Goal: Transaction & Acquisition: Subscribe to service/newsletter

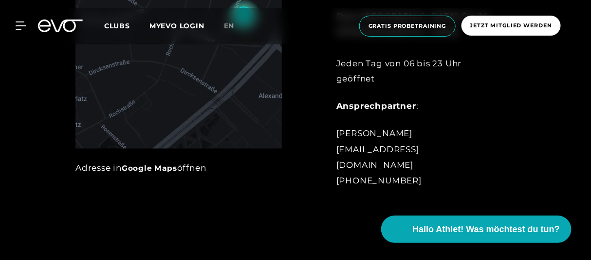
scroll to position [463, 0]
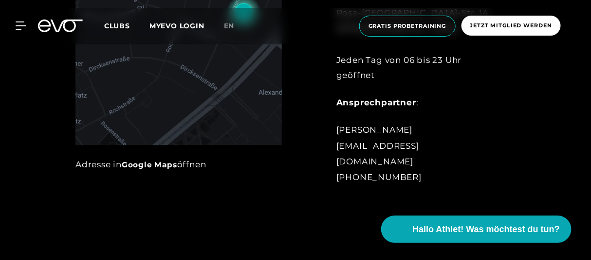
click at [162, 164] on link "Google Maps" at bounding box center [150, 164] width 56 height 9
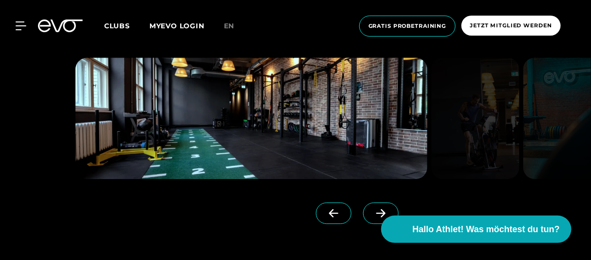
scroll to position [695, 0]
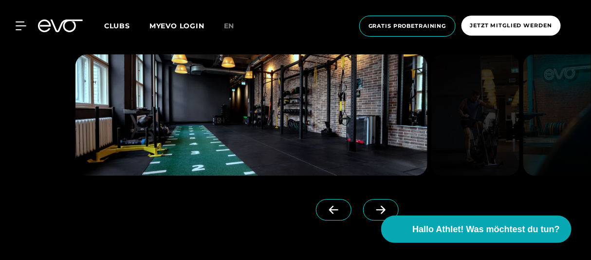
click at [377, 208] on icon at bounding box center [381, 209] width 9 height 8
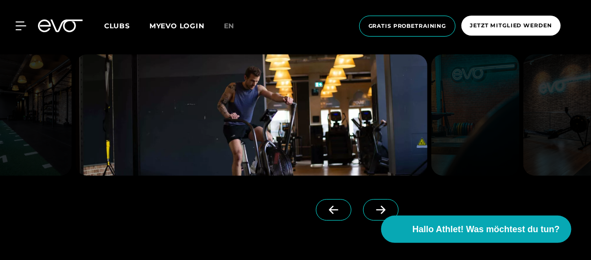
click at [377, 208] on icon at bounding box center [381, 209] width 9 height 8
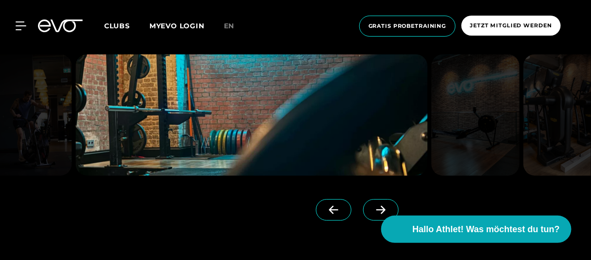
click at [377, 208] on icon at bounding box center [381, 209] width 9 height 8
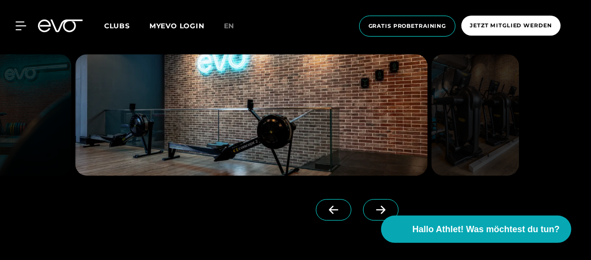
click at [377, 208] on icon at bounding box center [381, 209] width 9 height 8
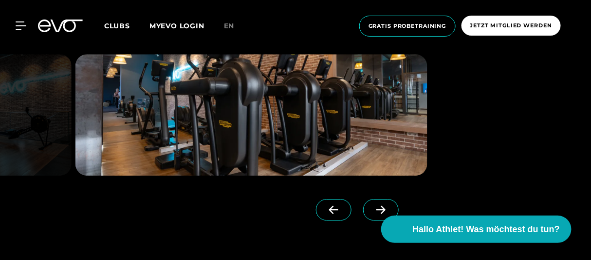
click at [377, 208] on icon at bounding box center [381, 209] width 9 height 8
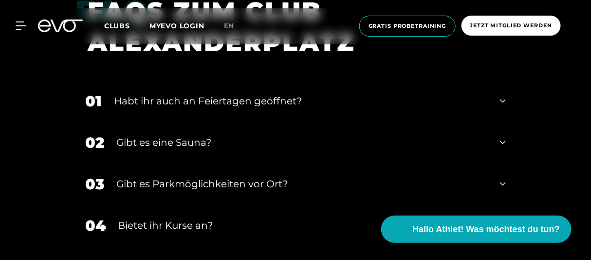
scroll to position [3071, 0]
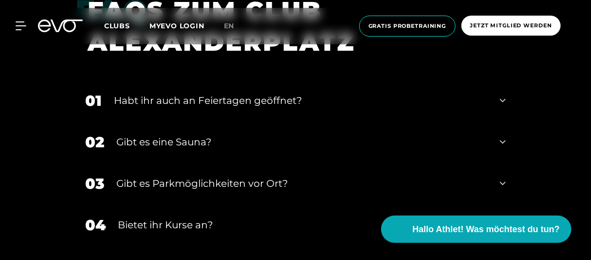
click at [501, 137] on icon at bounding box center [503, 142] width 6 height 12
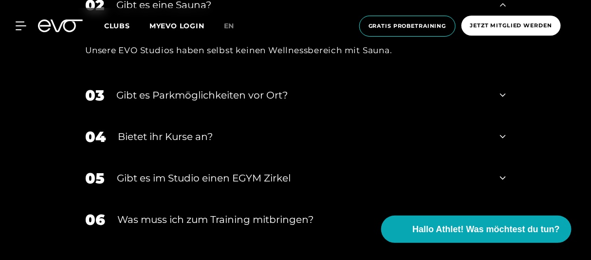
scroll to position [3210, 0]
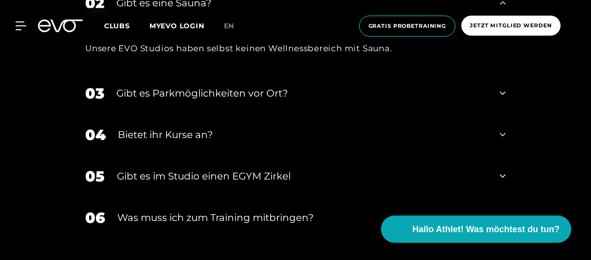
click at [505, 130] on icon at bounding box center [503, 135] width 6 height 12
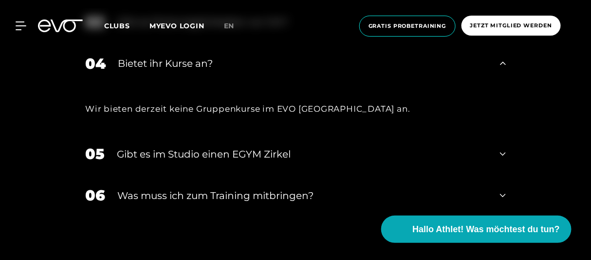
scroll to position [3281, 0]
click at [503, 154] on icon at bounding box center [503, 153] width 6 height 3
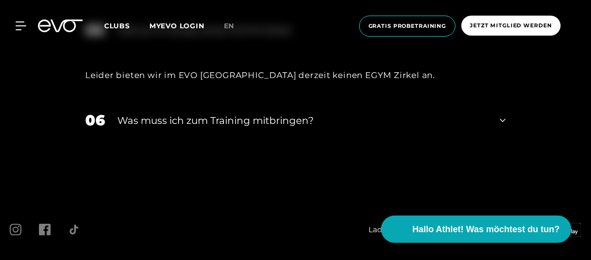
scroll to position [3407, 0]
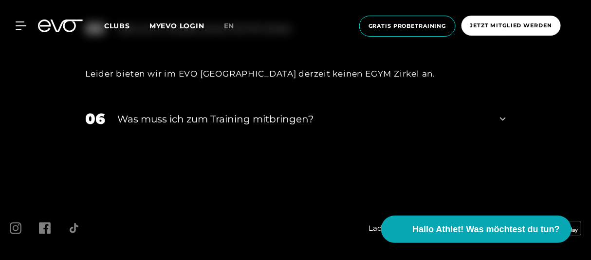
click at [502, 116] on icon at bounding box center [503, 119] width 6 height 12
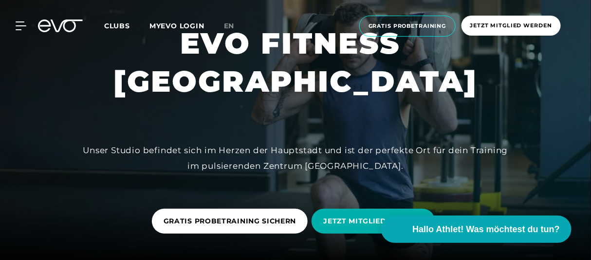
scroll to position [0, 0]
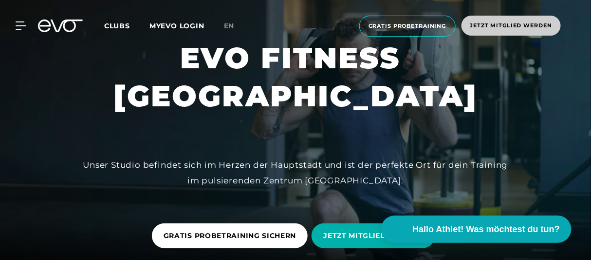
click at [489, 27] on span "Jetzt Mitglied werden" at bounding box center [512, 25] width 82 height 8
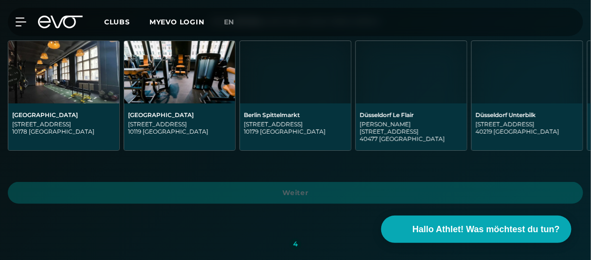
scroll to position [289, 0]
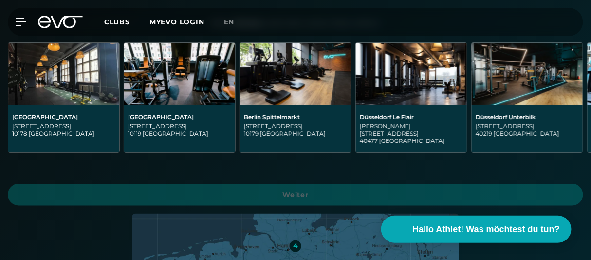
click at [64, 91] on img at bounding box center [63, 74] width 111 height 62
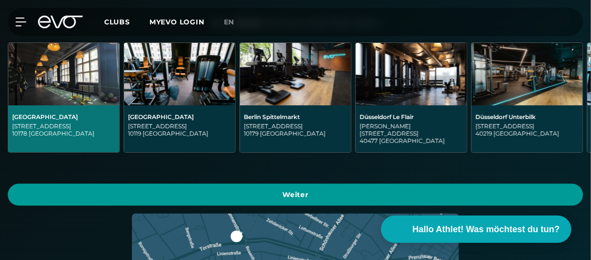
click at [164, 189] on span "Weiter" at bounding box center [295, 194] width 552 height 10
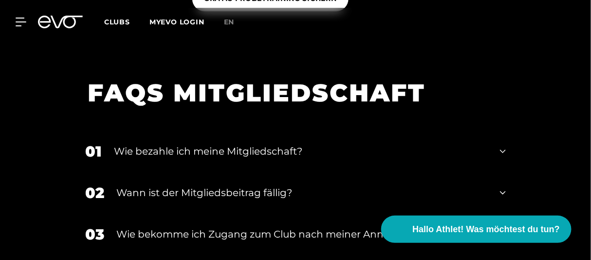
scroll to position [1801, 0]
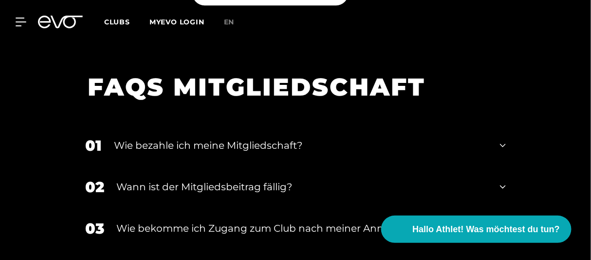
click at [501, 139] on icon at bounding box center [503, 145] width 6 height 12
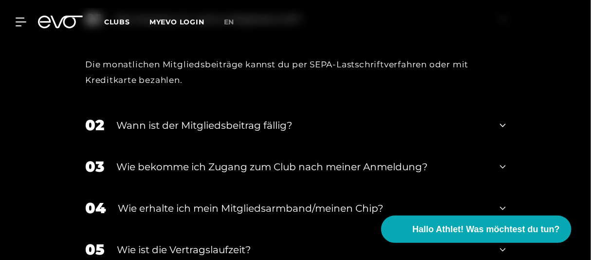
scroll to position [1928, 0]
click at [501, 119] on icon at bounding box center [503, 125] width 6 height 12
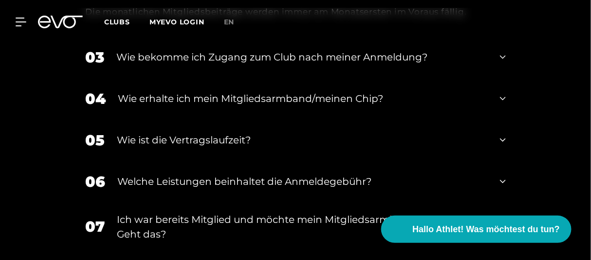
scroll to position [2087, 0]
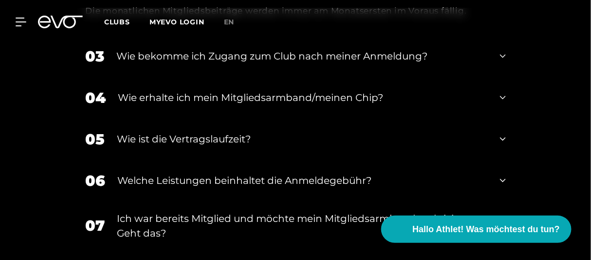
click at [497, 97] on div "04 Wie erhalte ich mein Mitgliedsarmband/meinen Chip?" at bounding box center [295, 97] width 440 height 41
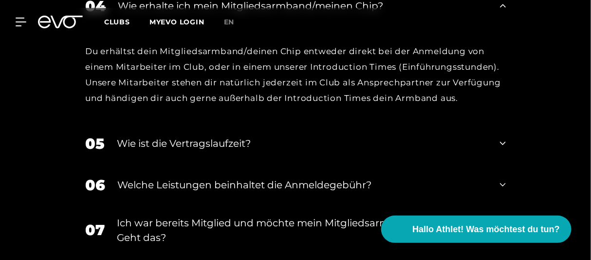
scroll to position [2181, 0]
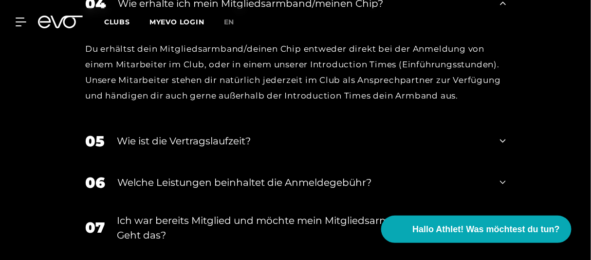
click at [501, 135] on icon at bounding box center [503, 141] width 6 height 12
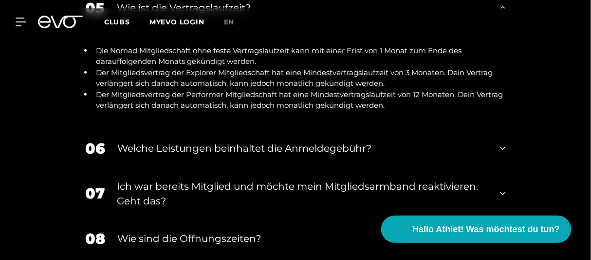
scroll to position [2318, 0]
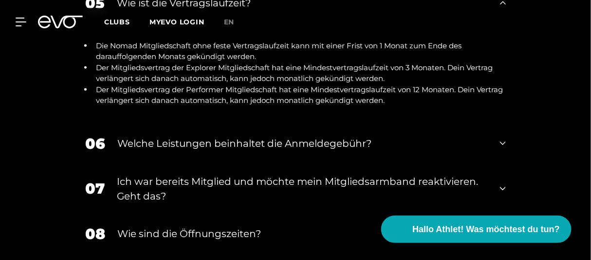
click at [498, 138] on div "06 Welche Leistungen beinhaltet die Anmeldegebühr?" at bounding box center [295, 143] width 440 height 41
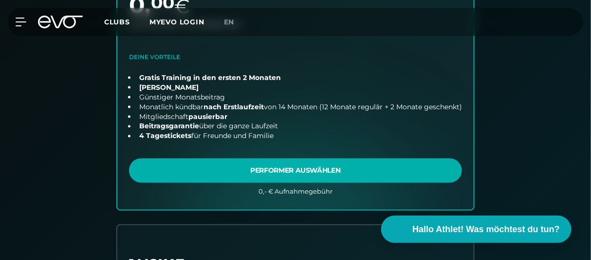
scroll to position [412, 0]
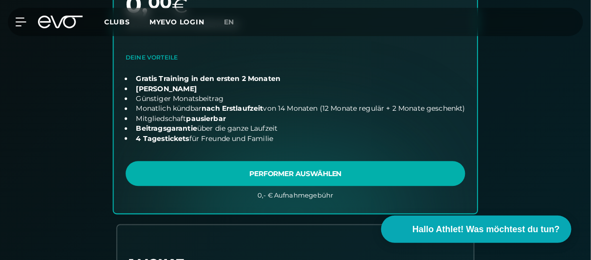
click at [299, 168] on link "choose plan" at bounding box center [296, 40] width 364 height 344
